Goal: Task Accomplishment & Management: Manage account settings

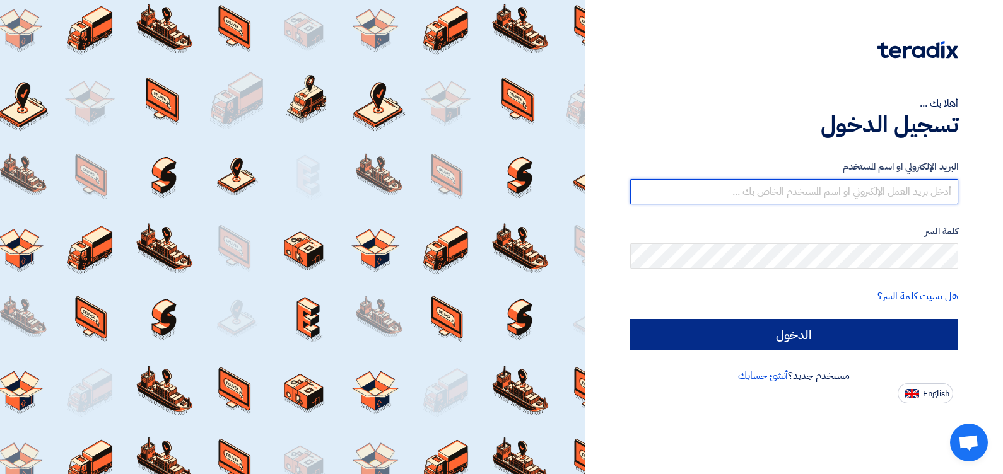
type input "[EMAIL_ADDRESS][DOMAIN_NAME]"
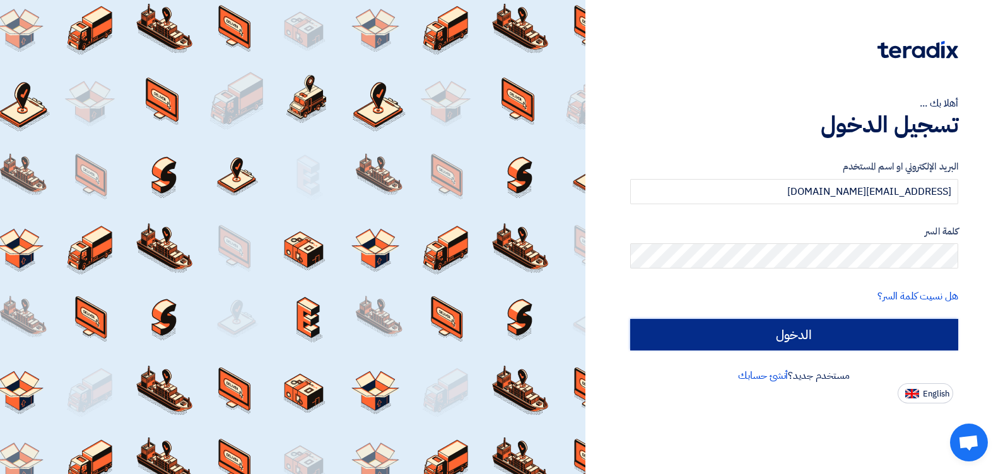
click at [741, 328] on input "الدخول" at bounding box center [794, 335] width 329 height 32
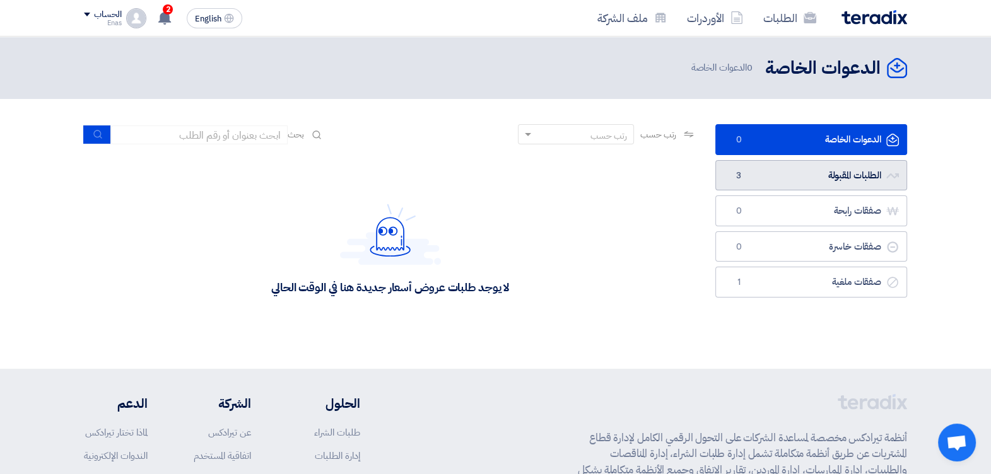
click at [731, 173] on span "3" at bounding box center [738, 176] width 15 height 13
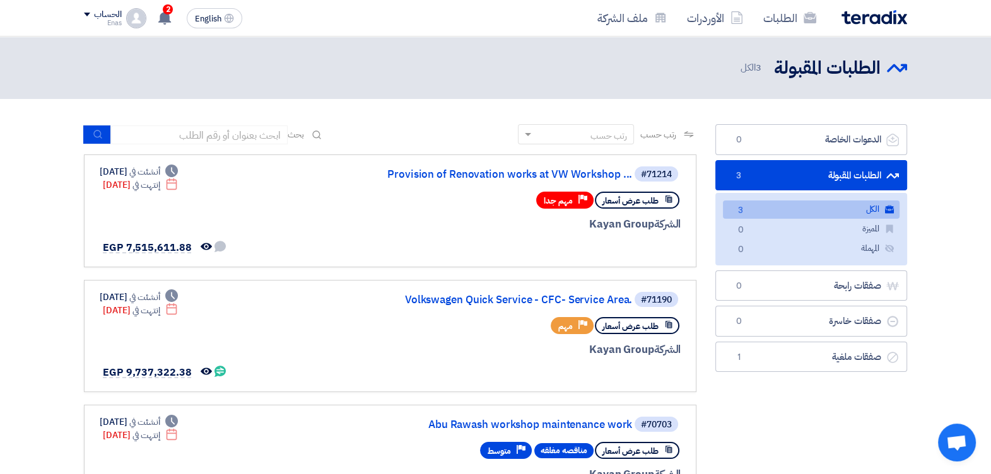
click at [0, 224] on html "الطلبات الأوردرات ملف الشركة English EN 2 تعديل جديد خاص بطلب شراء "Volkswagen …" at bounding box center [495, 422] width 991 height 844
